Goal: Navigation & Orientation: Find specific page/section

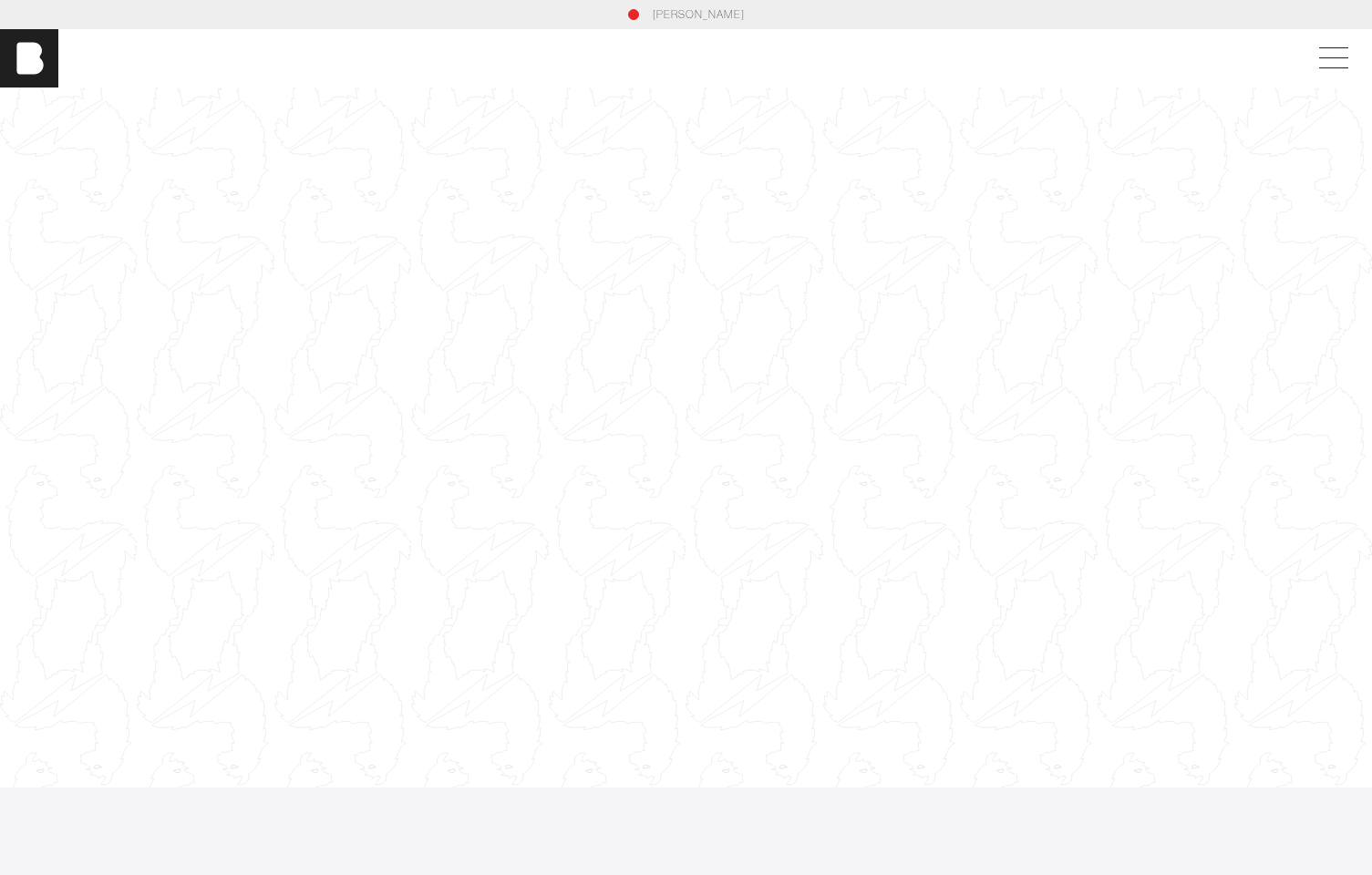
click at [466, 373] on div at bounding box center [686, 438] width 1372 height 772
click at [1330, 58] on span at bounding box center [1330, 58] width 42 height 33
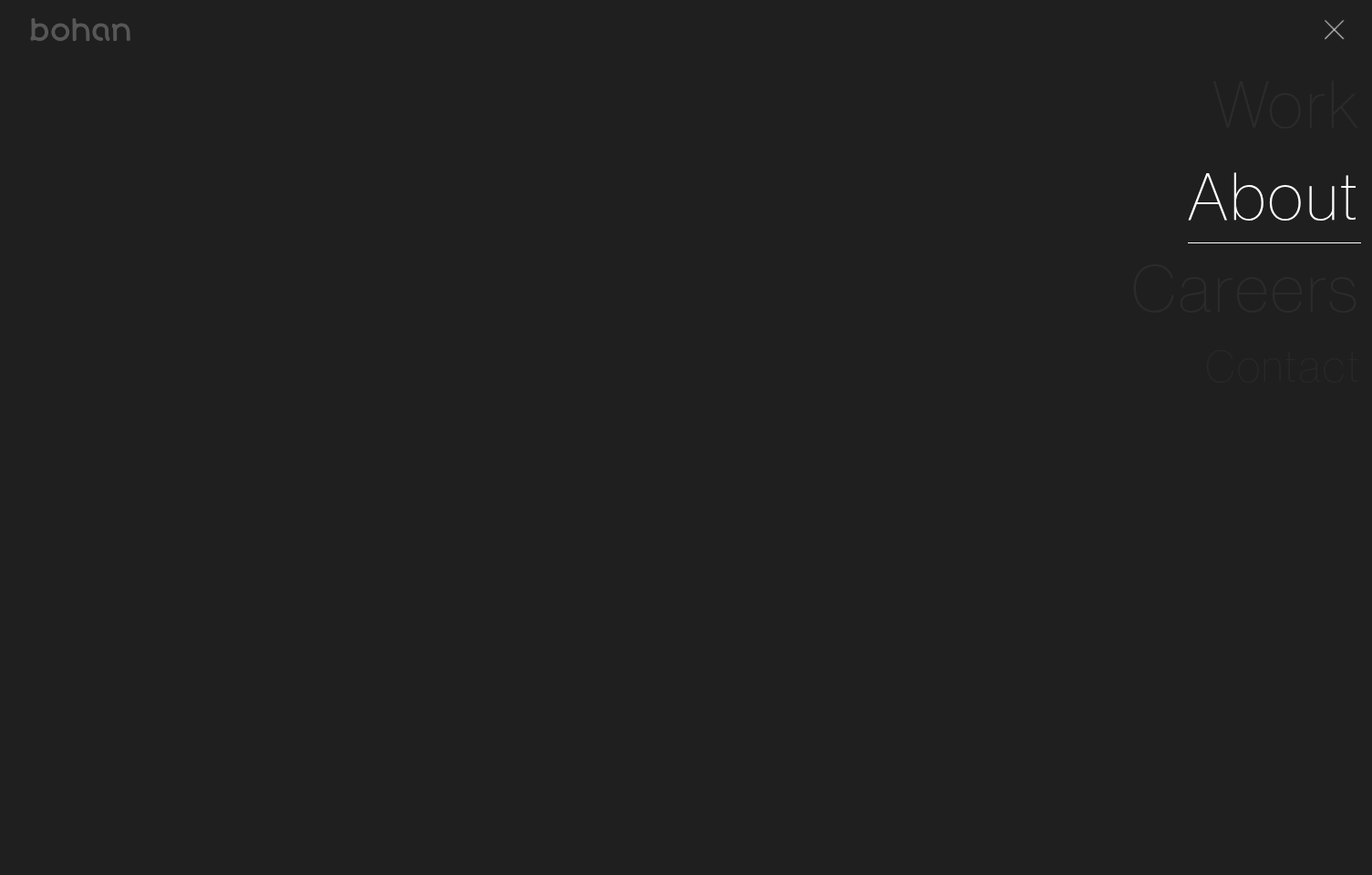
click at [1259, 204] on link "About" at bounding box center [1274, 196] width 174 height 92
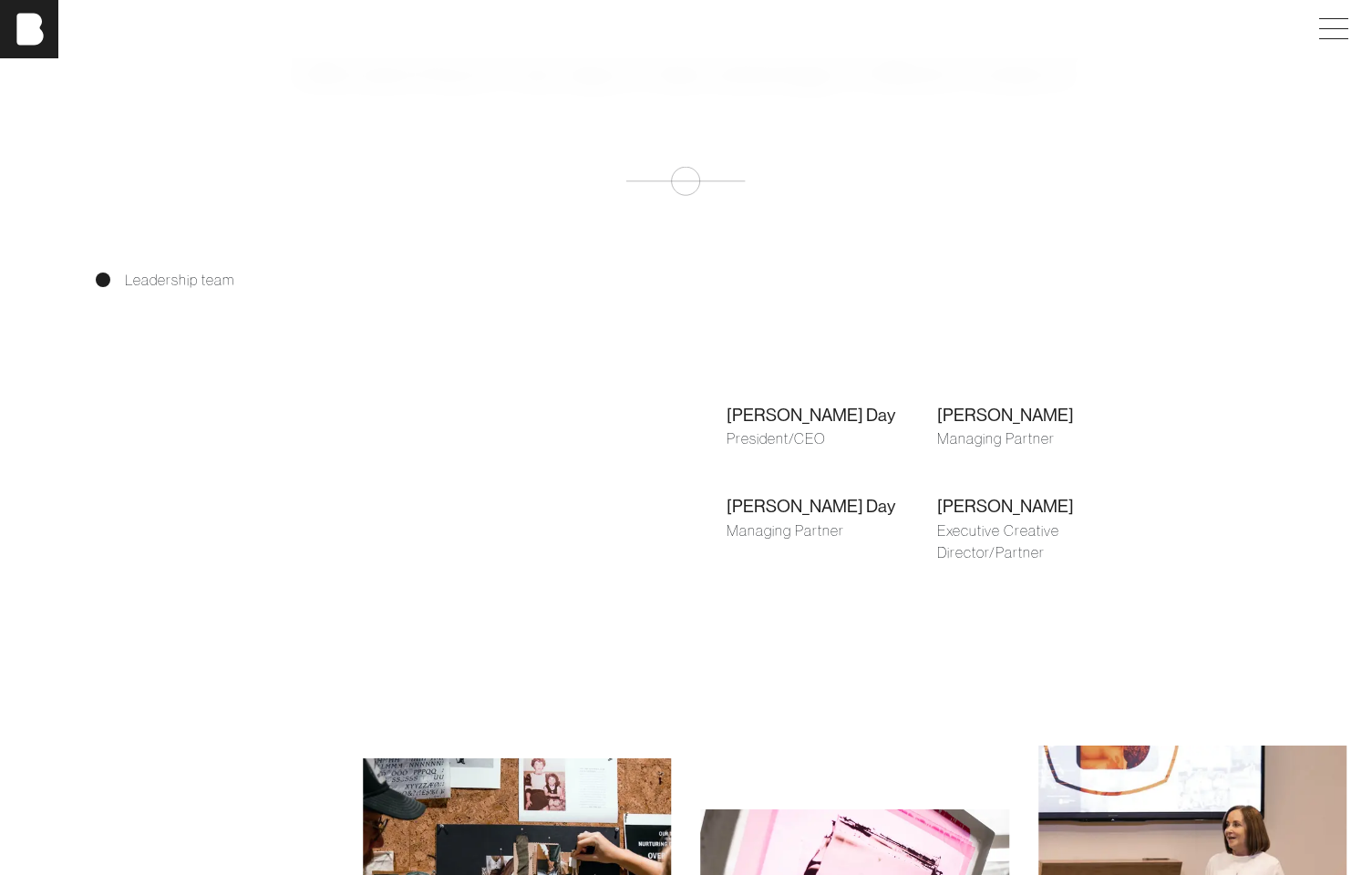
scroll to position [1150, 0]
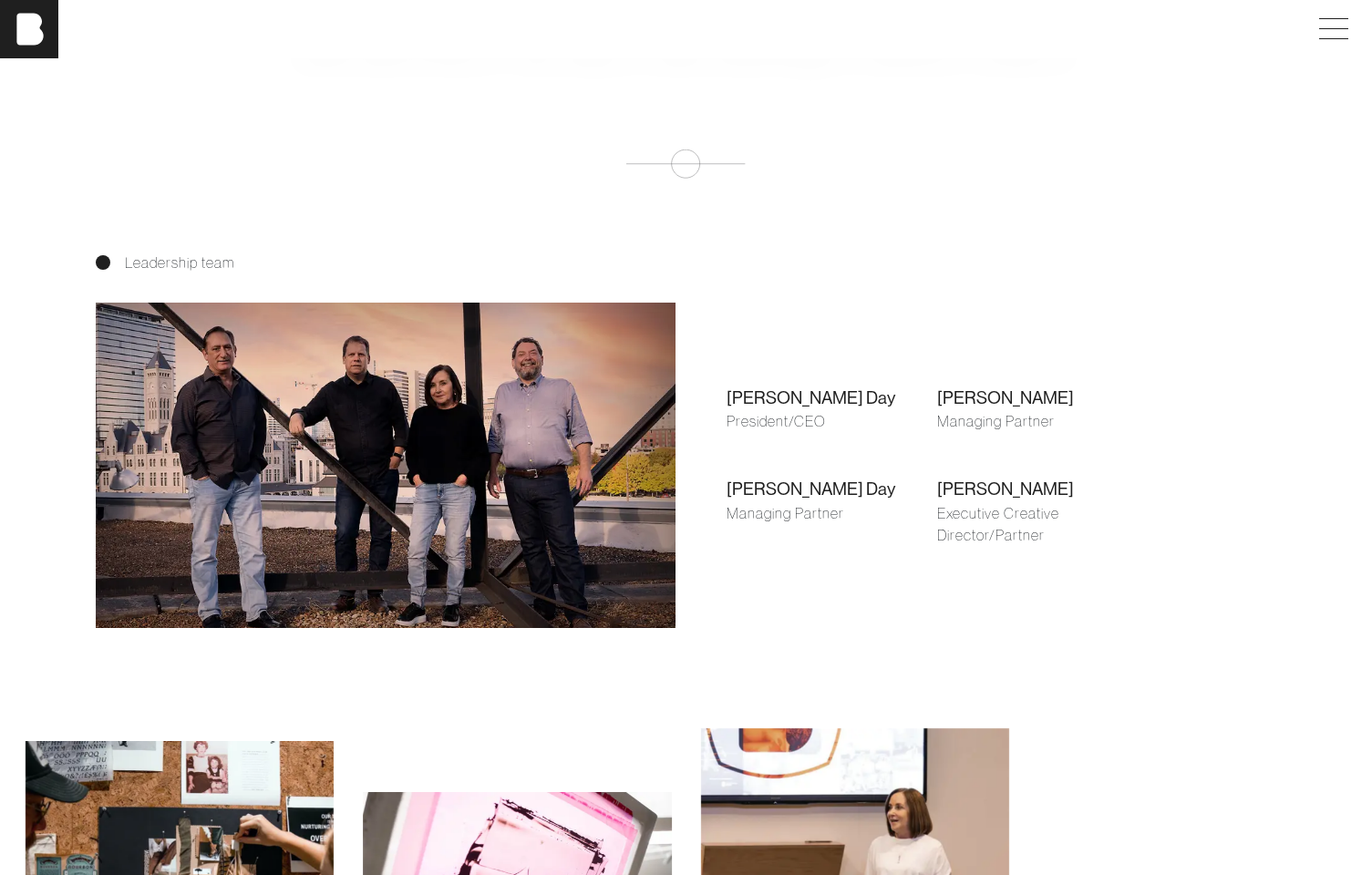
click at [773, 393] on div "[PERSON_NAME] Day" at bounding box center [831, 397] width 211 height 26
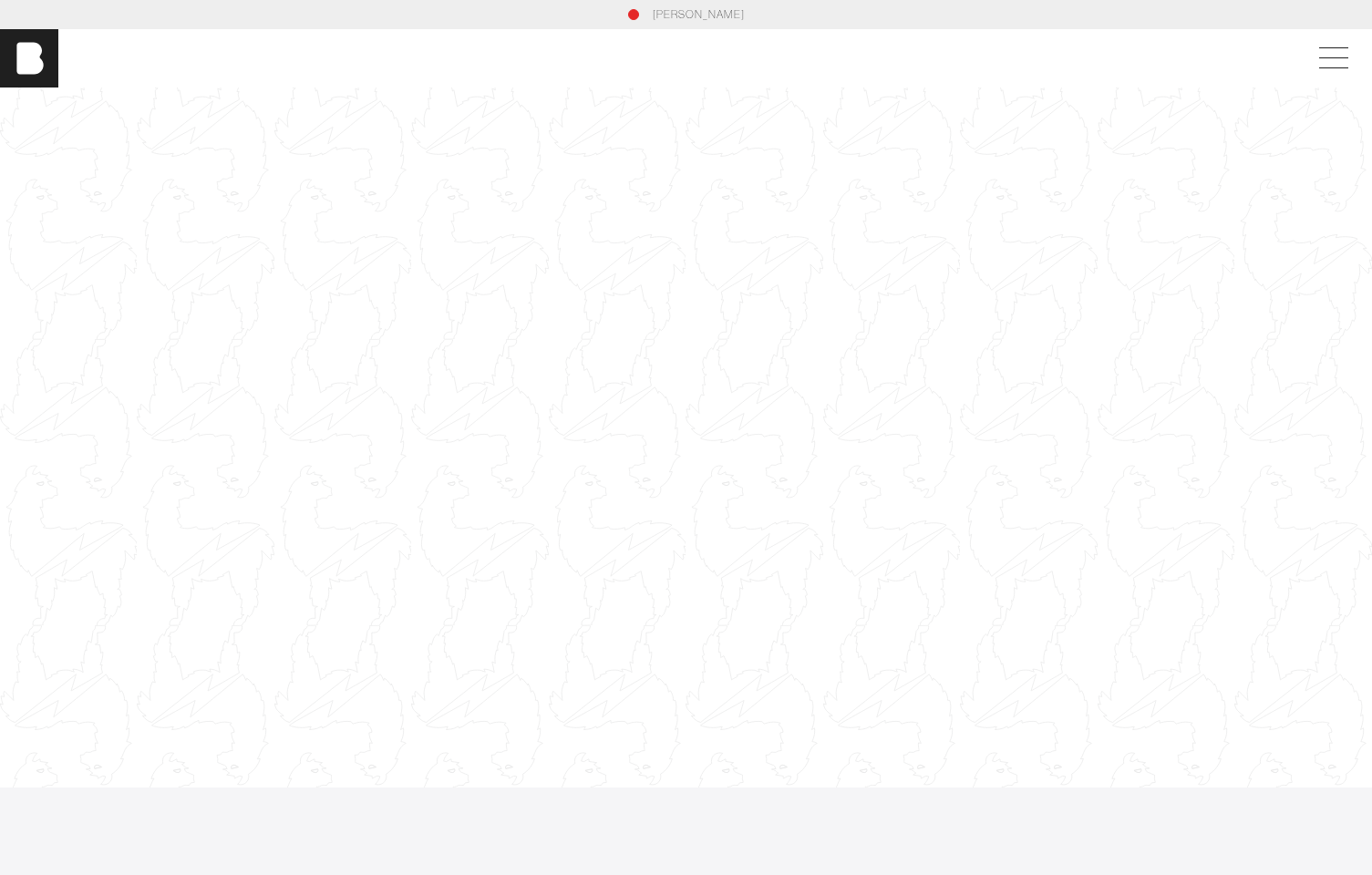
click at [569, 325] on div at bounding box center [686, 438] width 1372 height 772
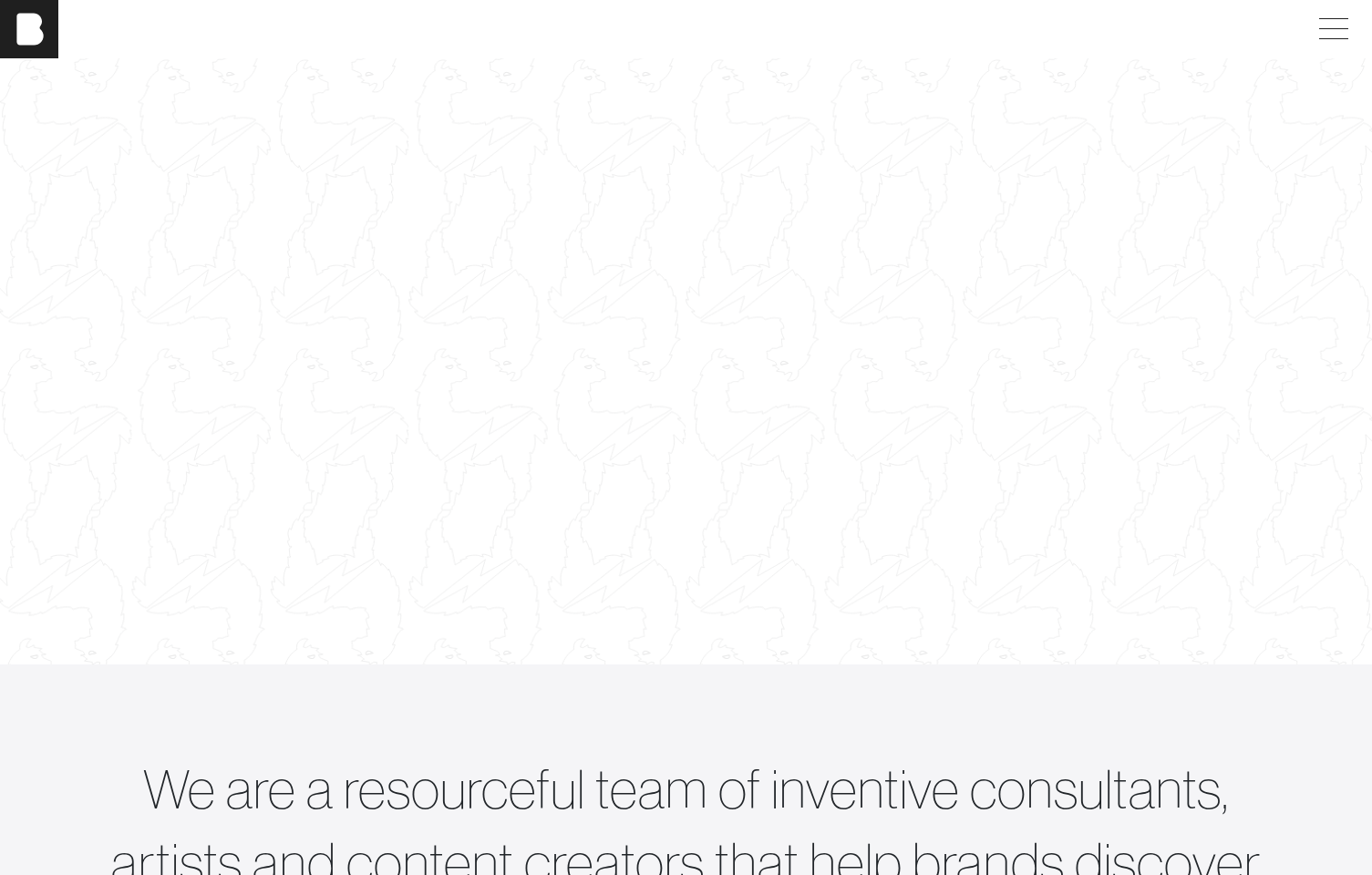
scroll to position [154, 0]
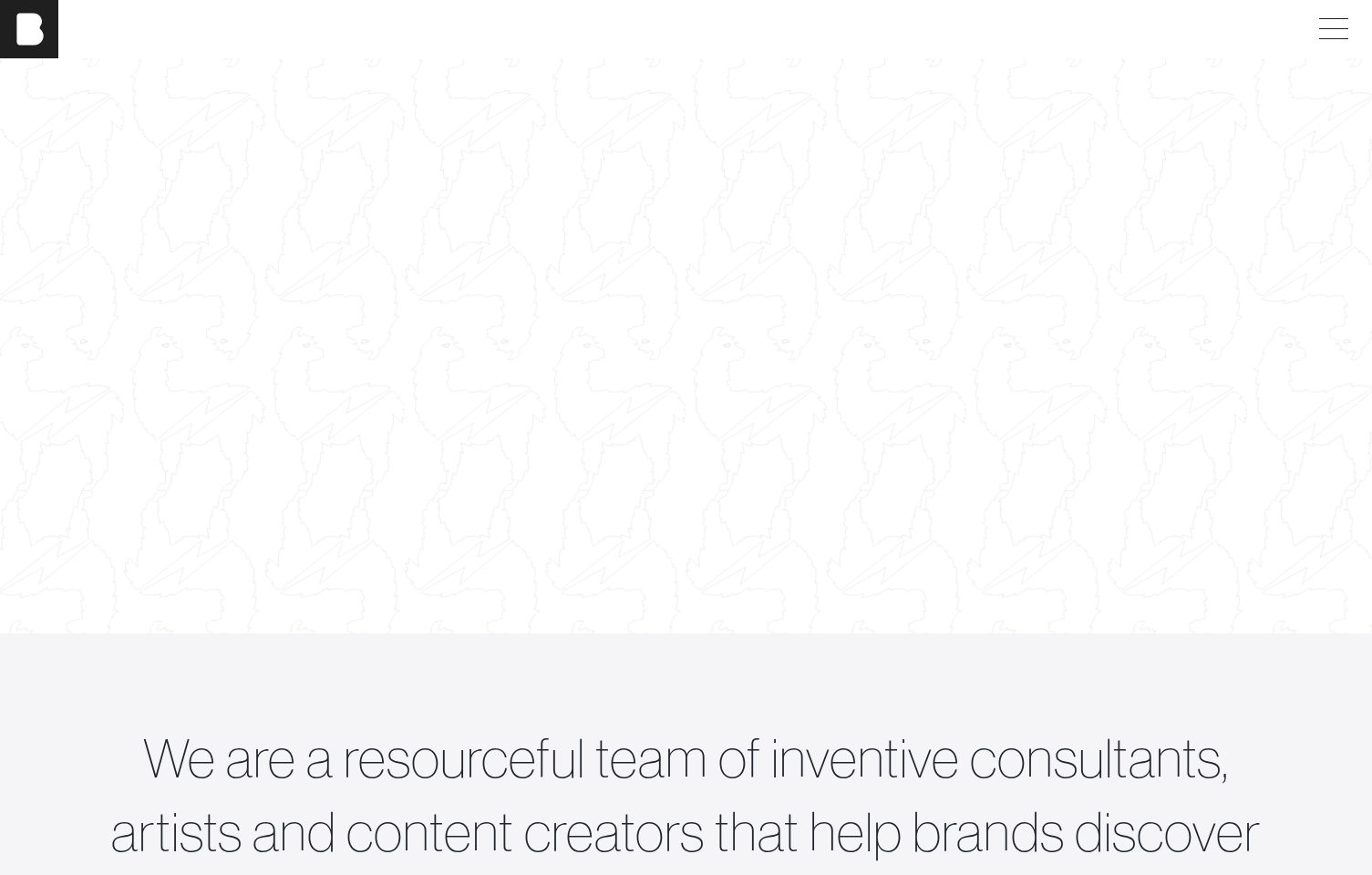
click at [444, 279] on div at bounding box center [685, 298] width 1404 height 789
click at [961, 232] on div at bounding box center [685, 298] width 1404 height 789
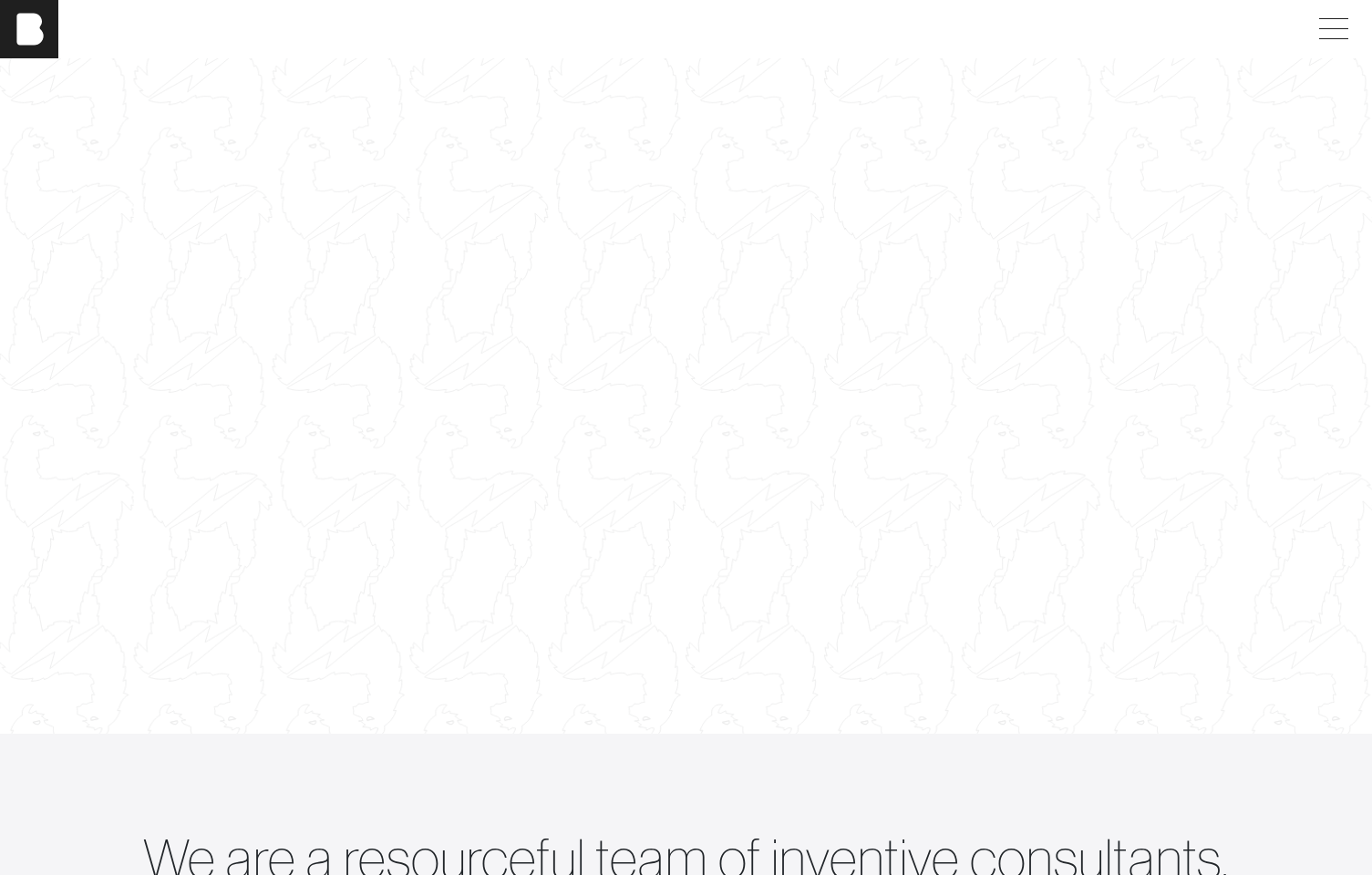
scroll to position [0, 0]
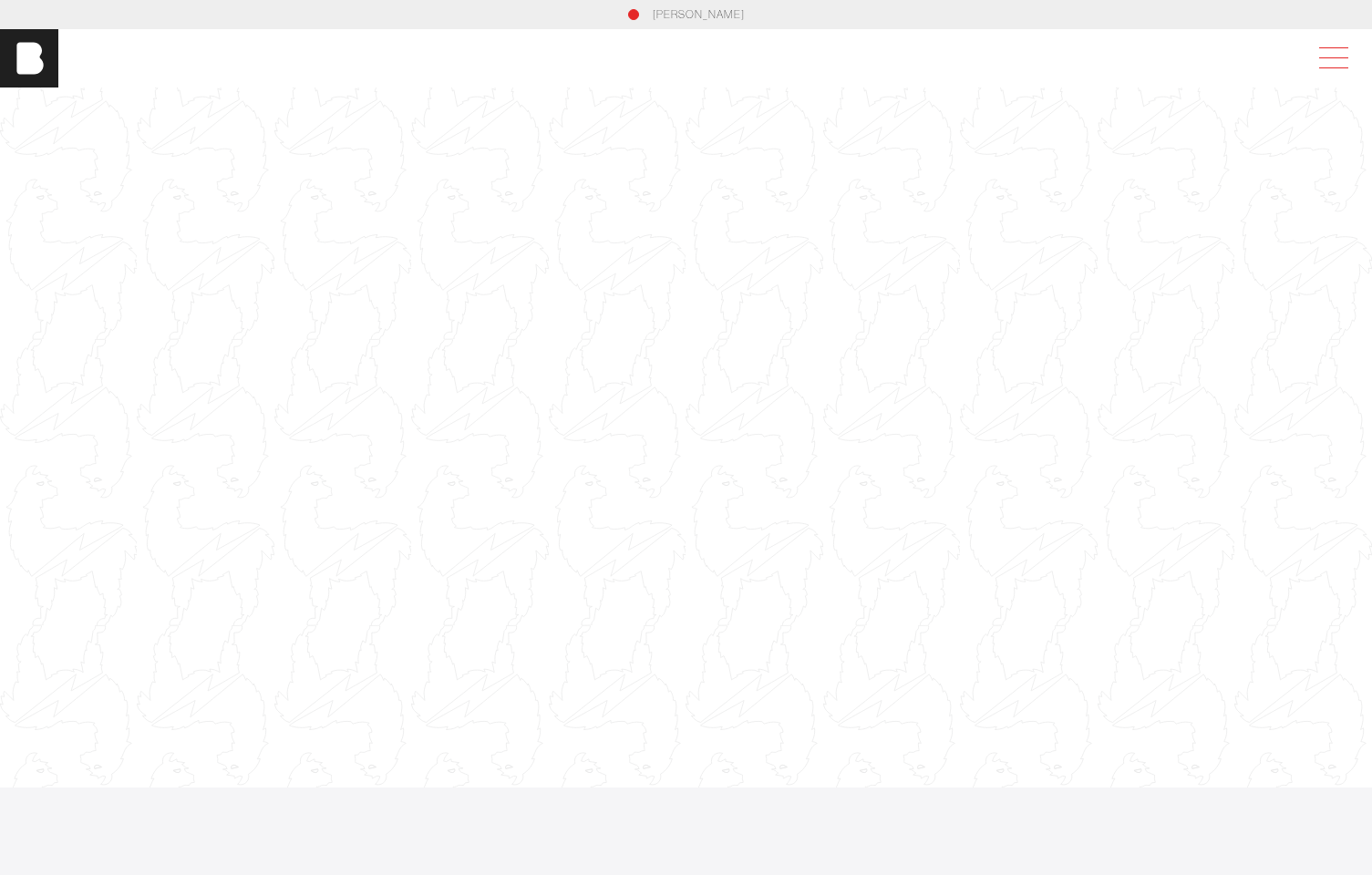
click at [1344, 57] on span at bounding box center [1330, 58] width 42 height 33
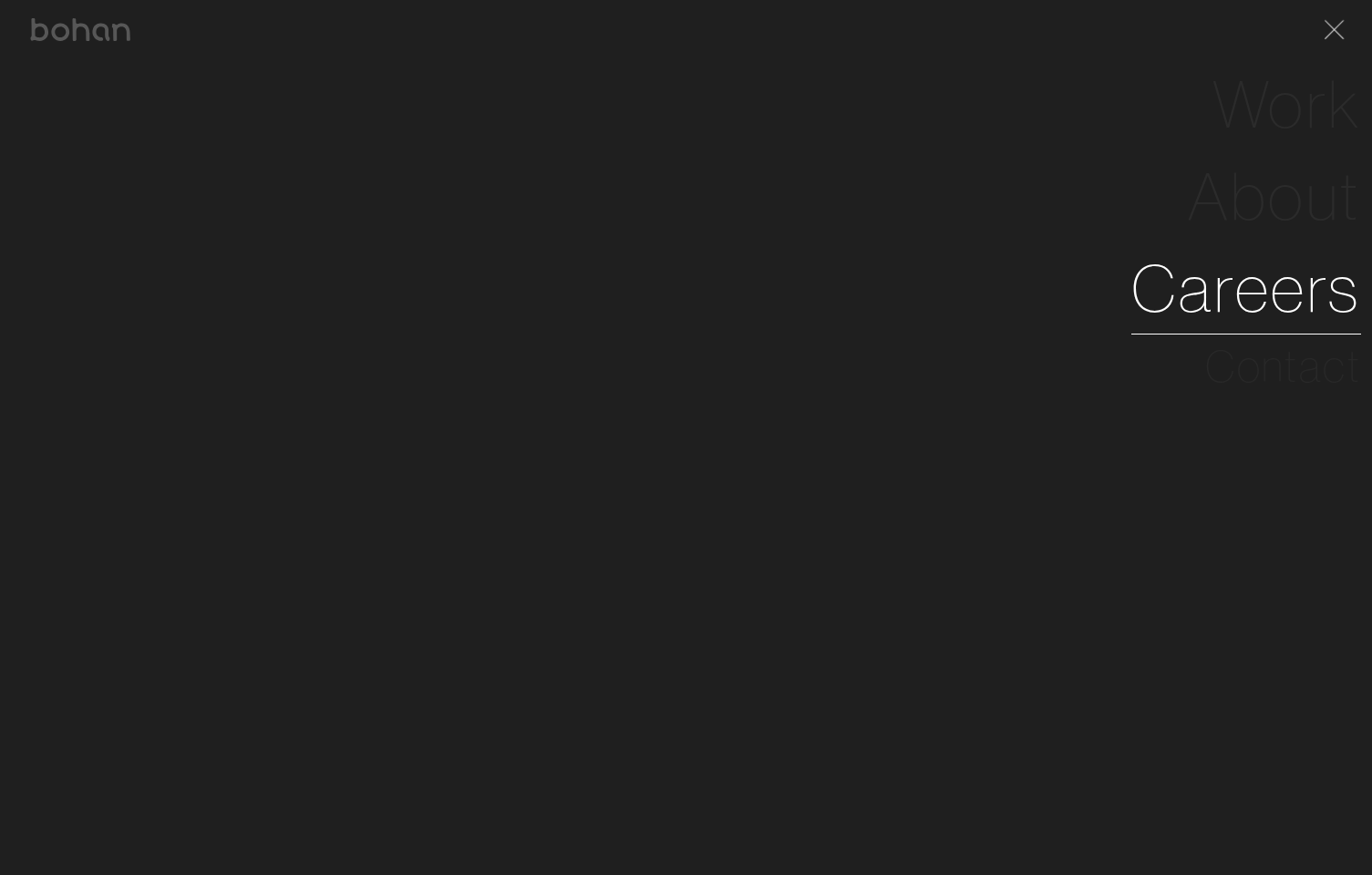
click at [1209, 295] on link "Careers" at bounding box center [1247, 288] width 230 height 92
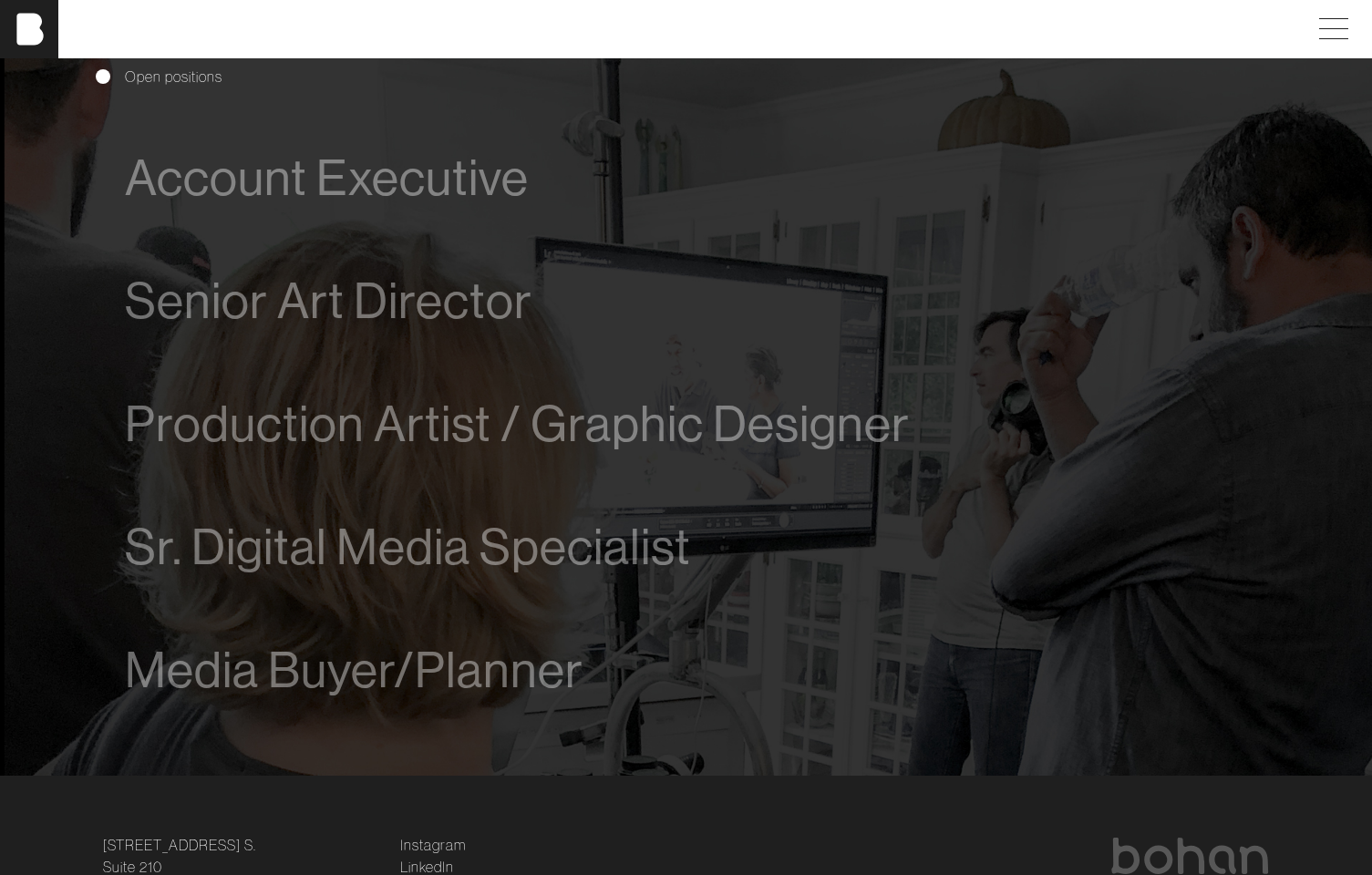
scroll to position [994, 0]
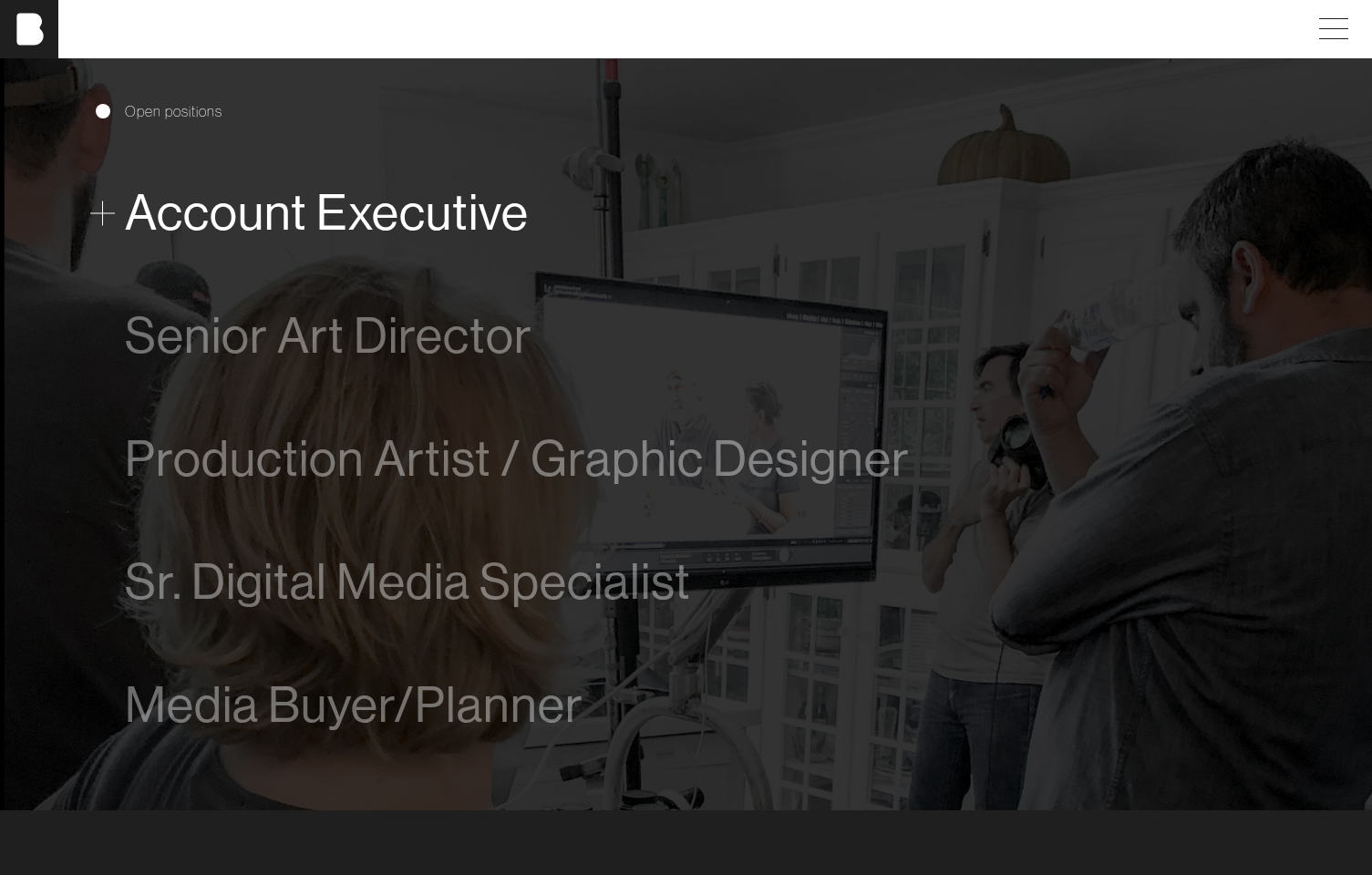
click at [410, 216] on span "Account Executive" at bounding box center [327, 213] width 404 height 56
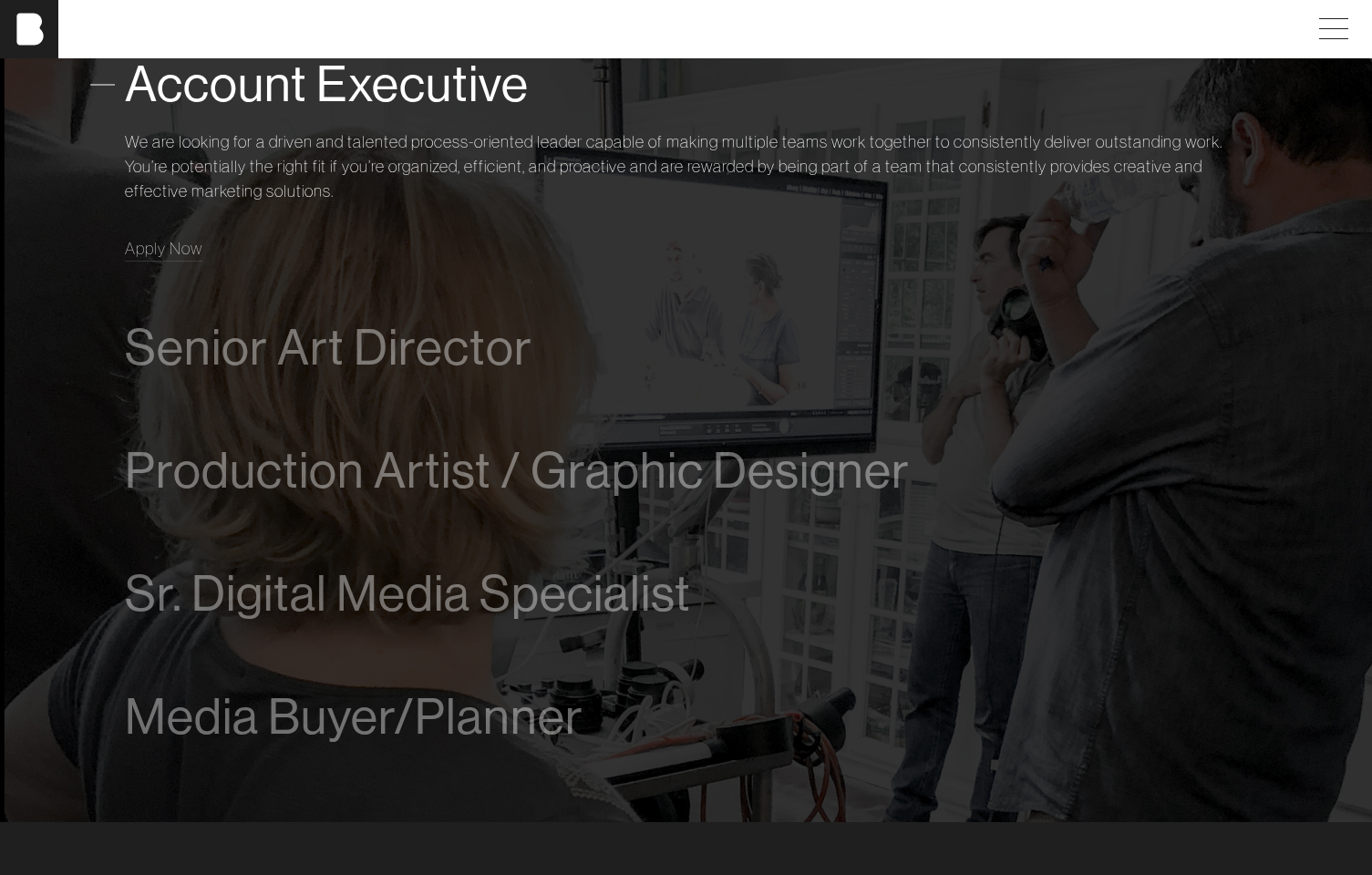
scroll to position [1124, 0]
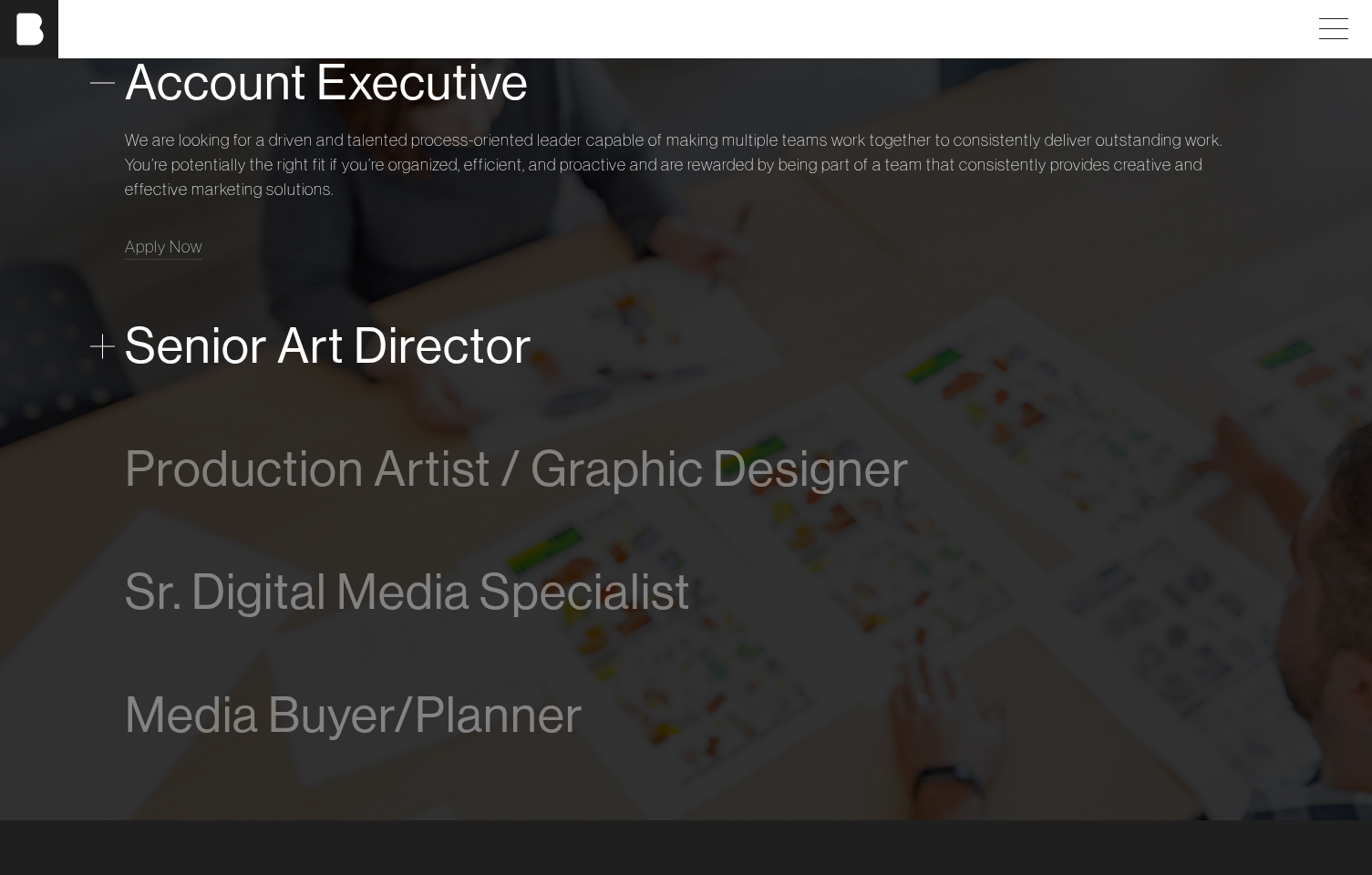
click at [473, 372] on span "Senior Art Director" at bounding box center [329, 345] width 407 height 56
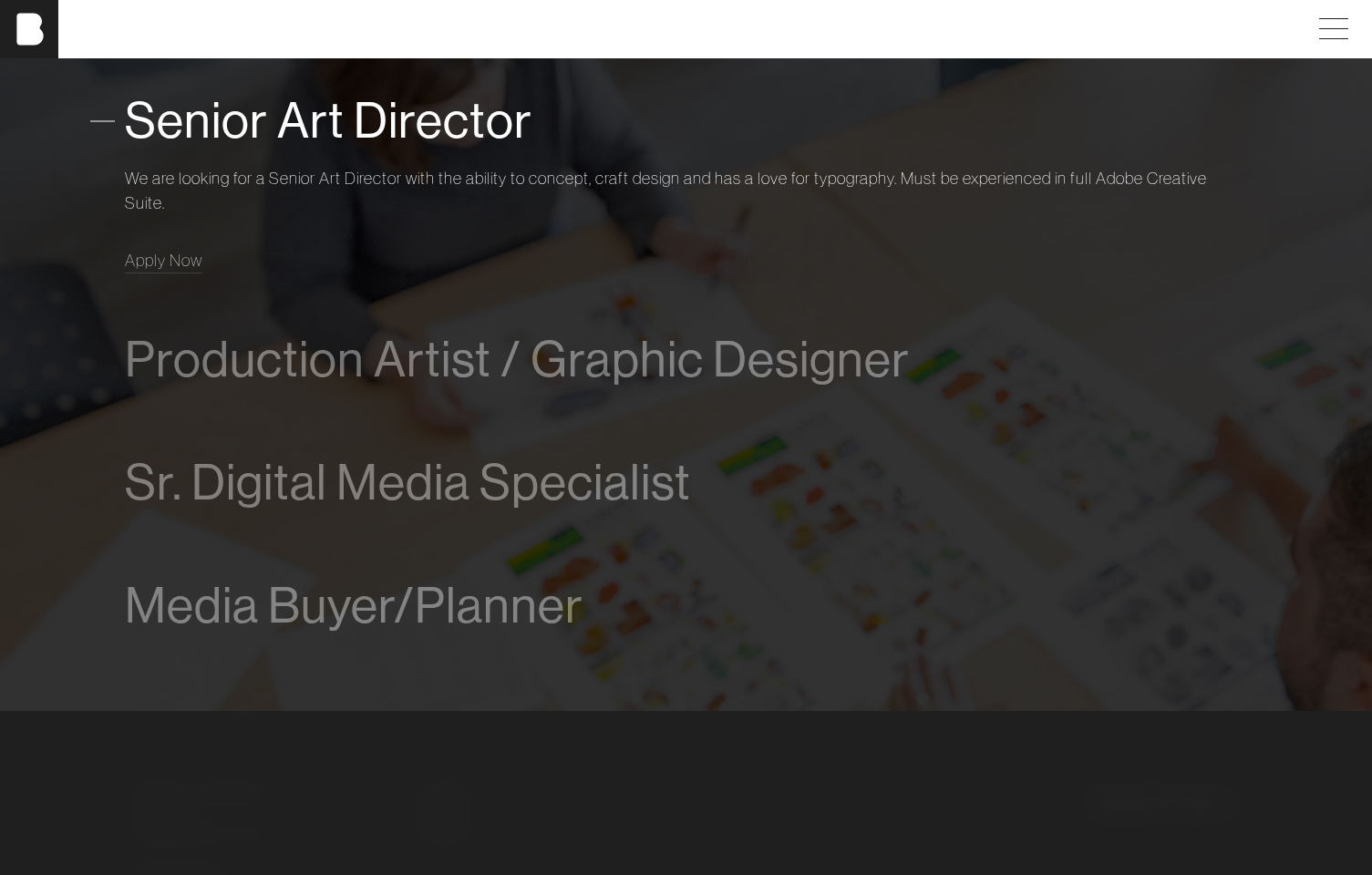
scroll to position [1232, 0]
